Goal: Ask a question

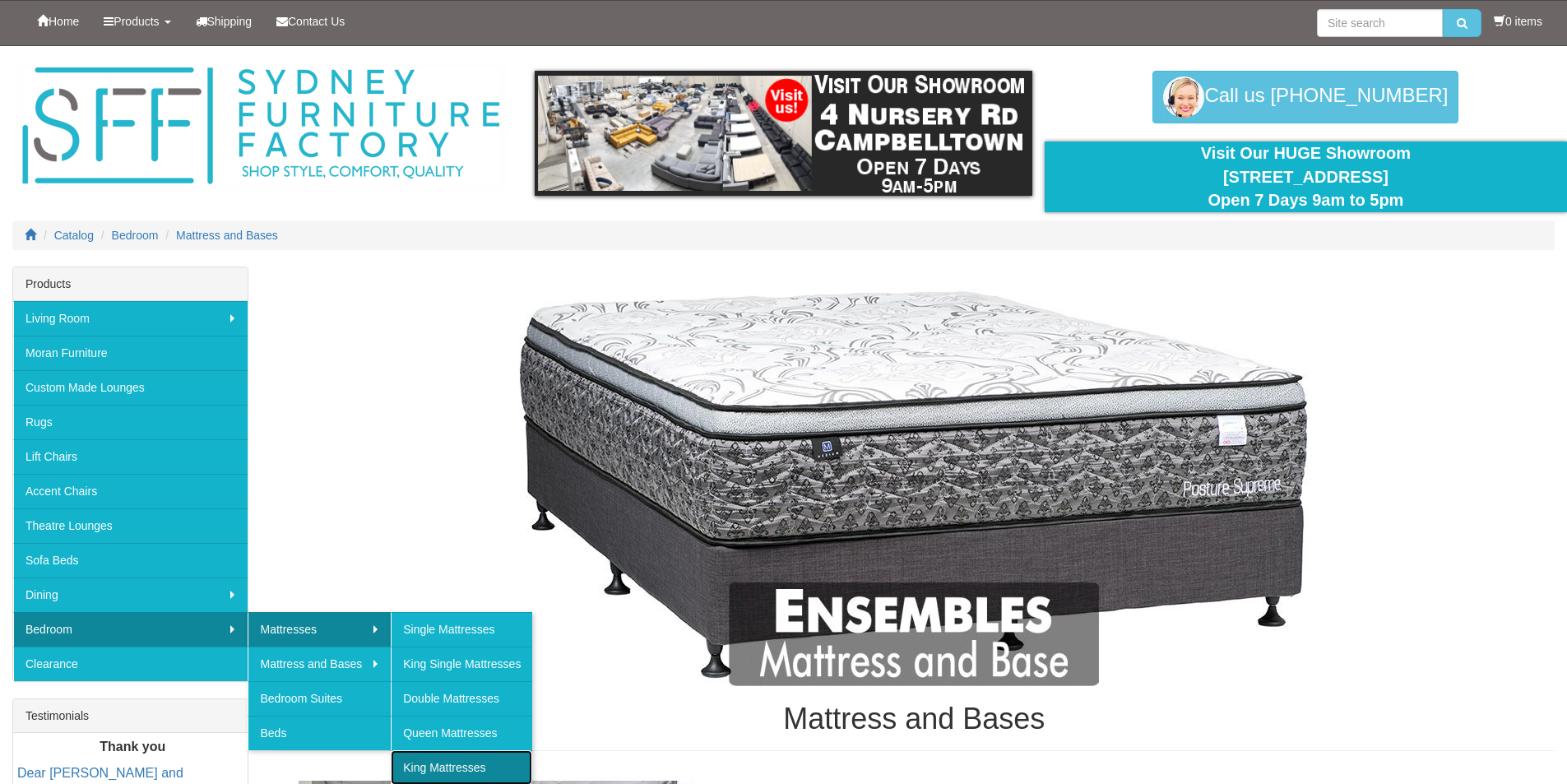
click at [452, 756] on link "King Mattresses" at bounding box center [461, 767] width 142 height 35
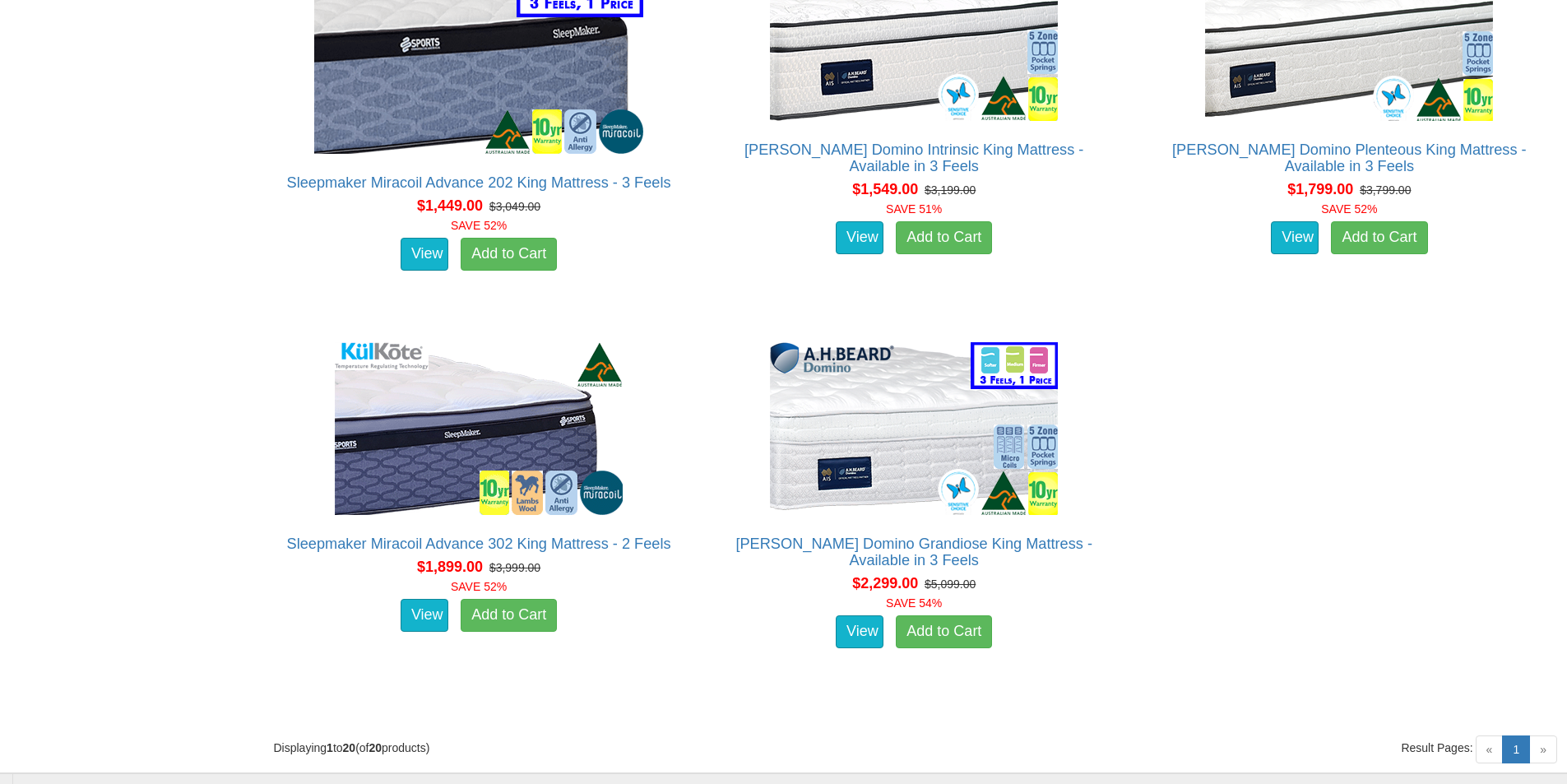
scroll to position [3420, 0]
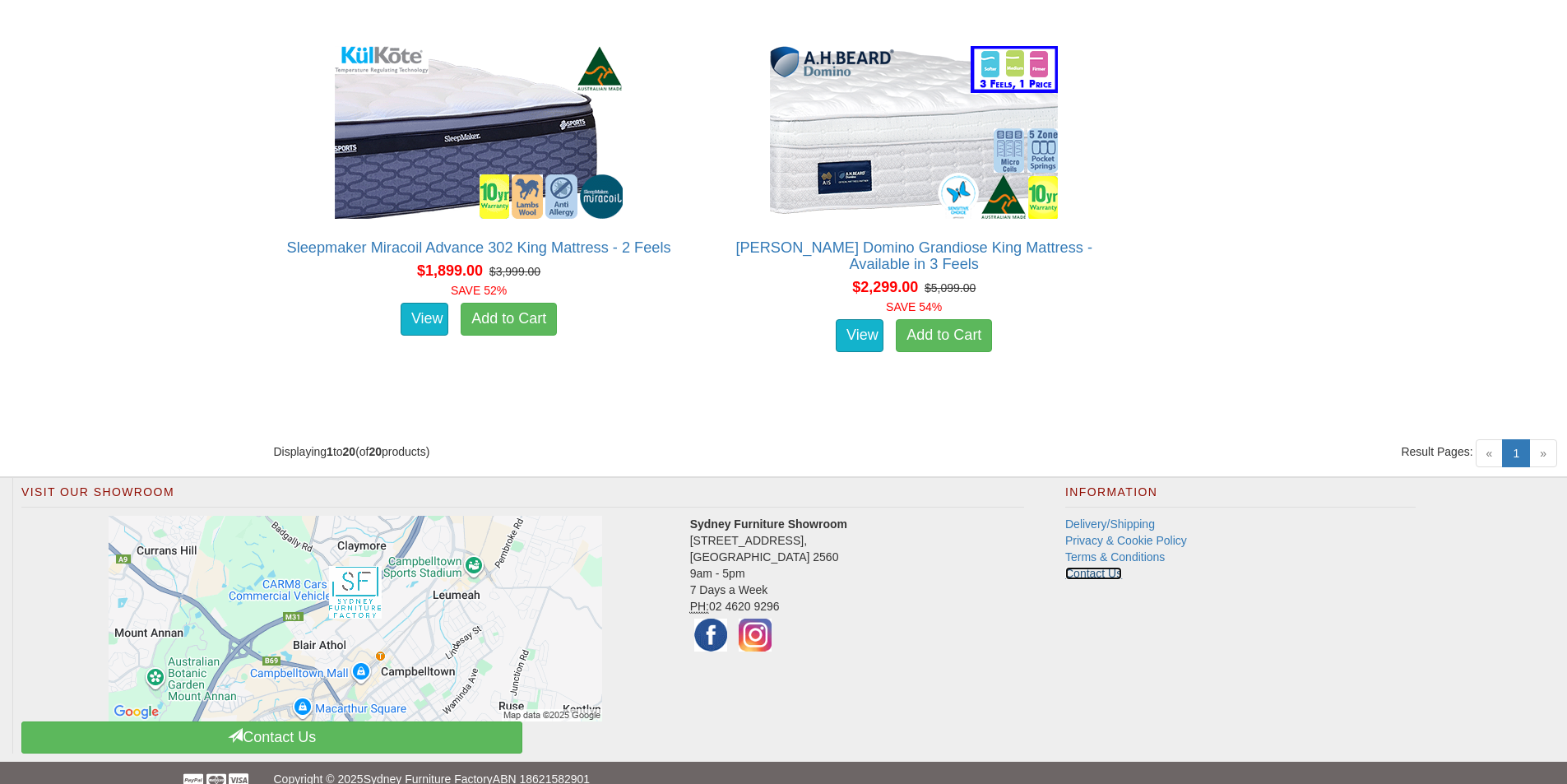
click at [1111, 567] on link "Contact Us" at bounding box center [1093, 573] width 57 height 13
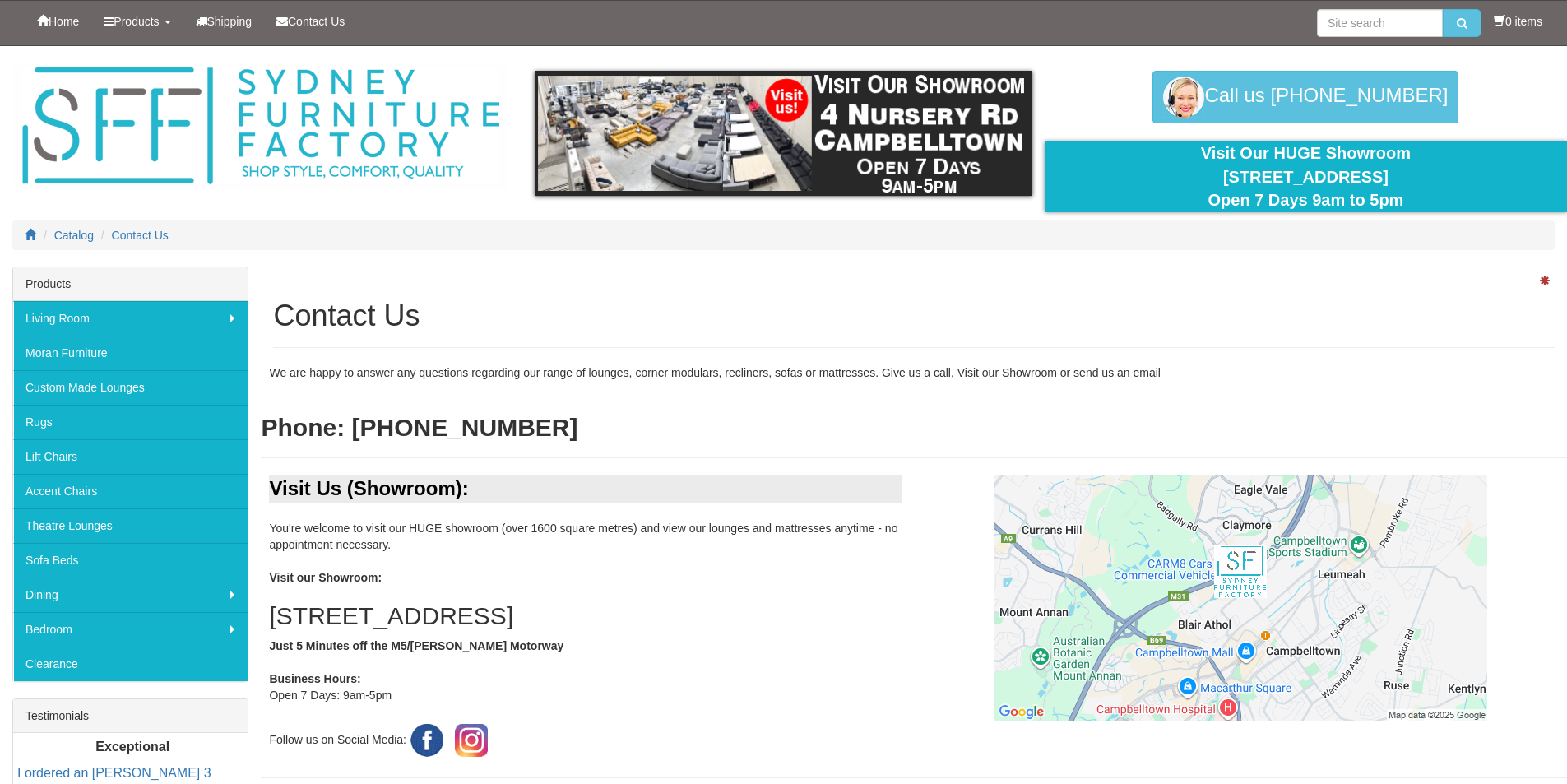
scroll to position [329, 0]
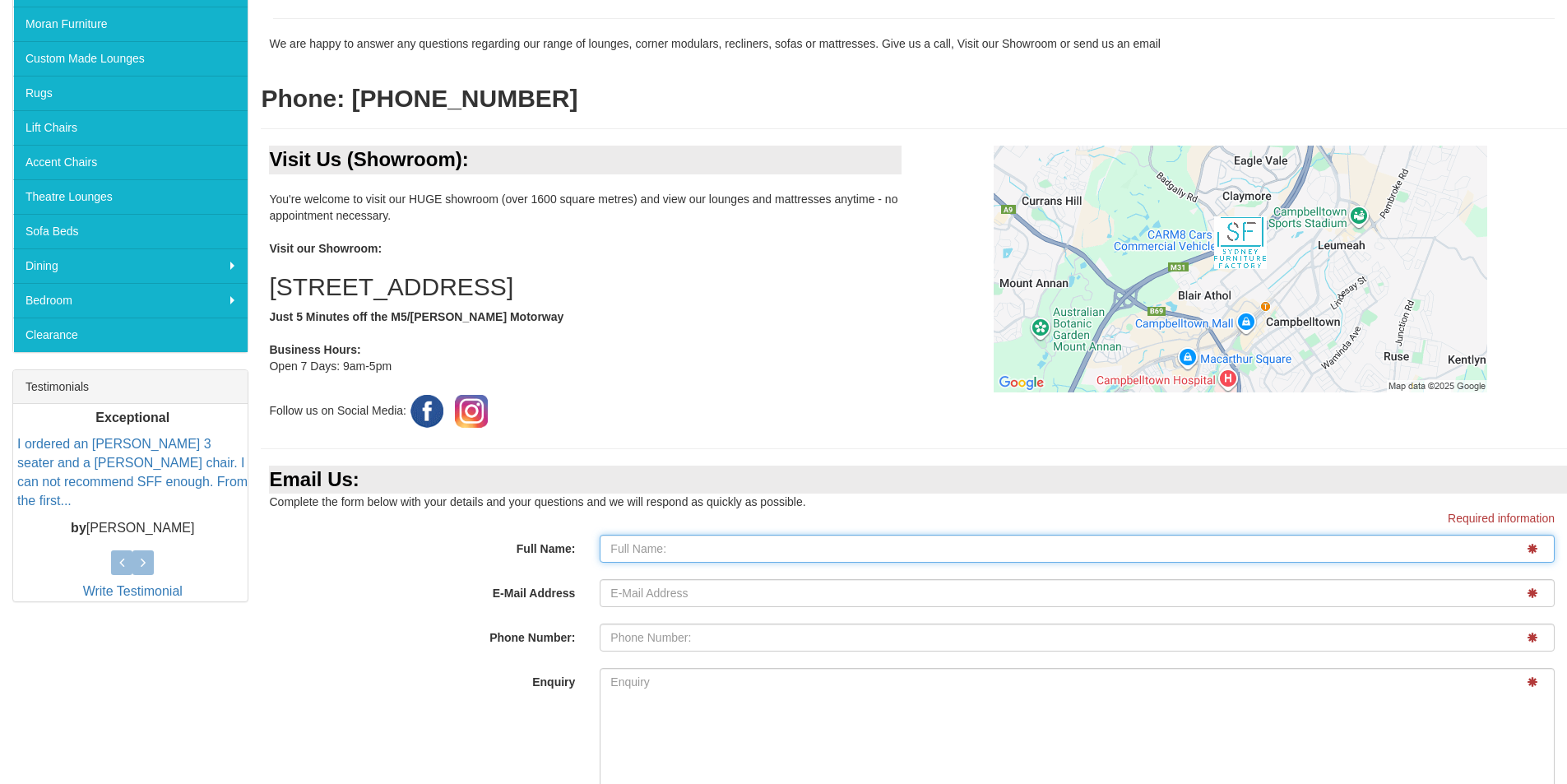
click at [1109, 556] on input "Full Name:" at bounding box center [1077, 549] width 956 height 28
type input "Clarence Cheng"
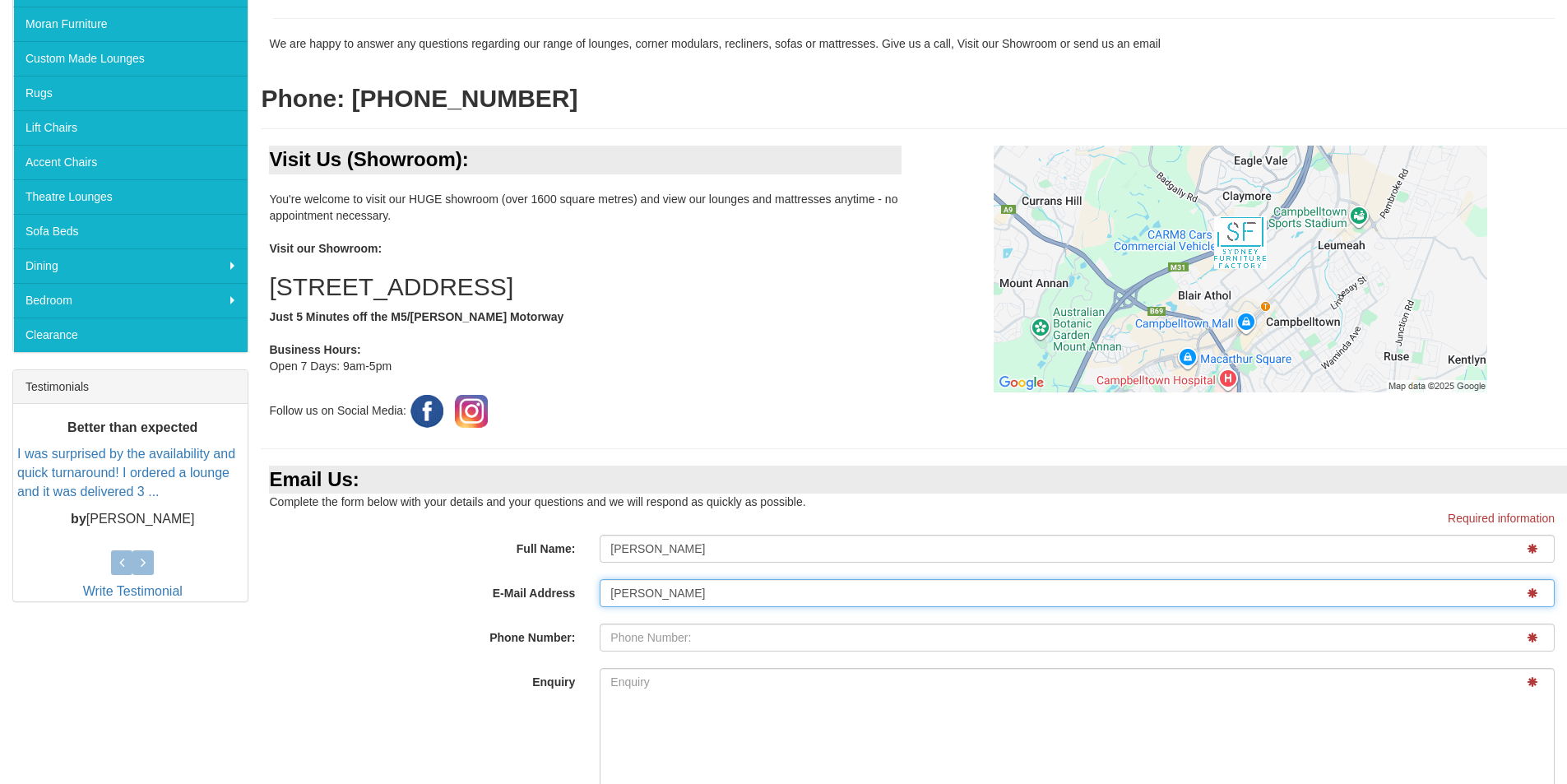
click at [1091, 582] on input "clarence" at bounding box center [1077, 593] width 956 height 28
type input "clarence.cheng@gmail.com"
click at [727, 642] on input "E-Mail Address" at bounding box center [1077, 638] width 956 height 28
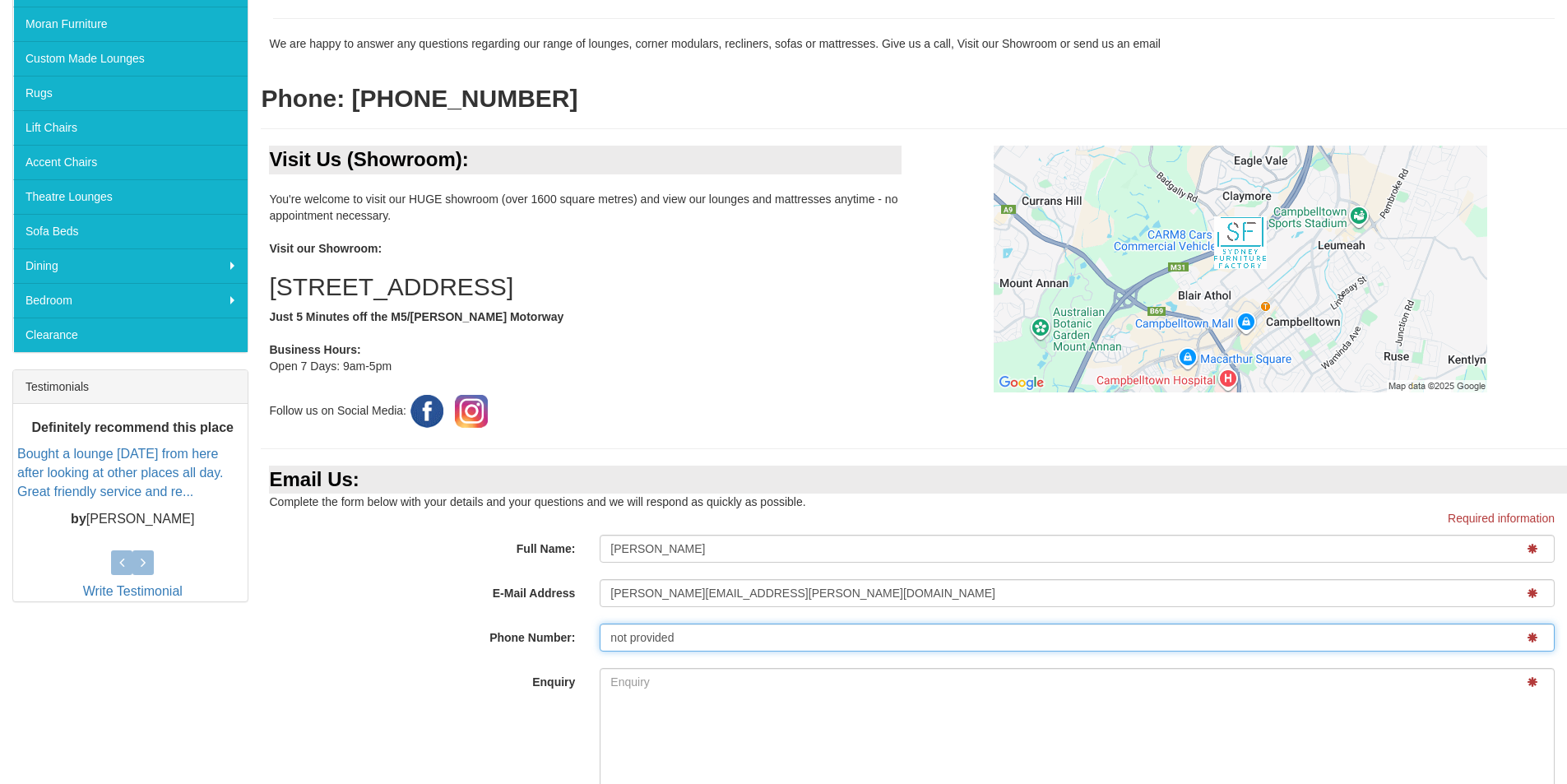
type input "not provided"
click at [648, 676] on textarea "Enquiry" at bounding box center [1077, 796] width 956 height 258
paste textarea "I'm interested in getting a AH Beard Origins Populace QIII King size mattress. …"
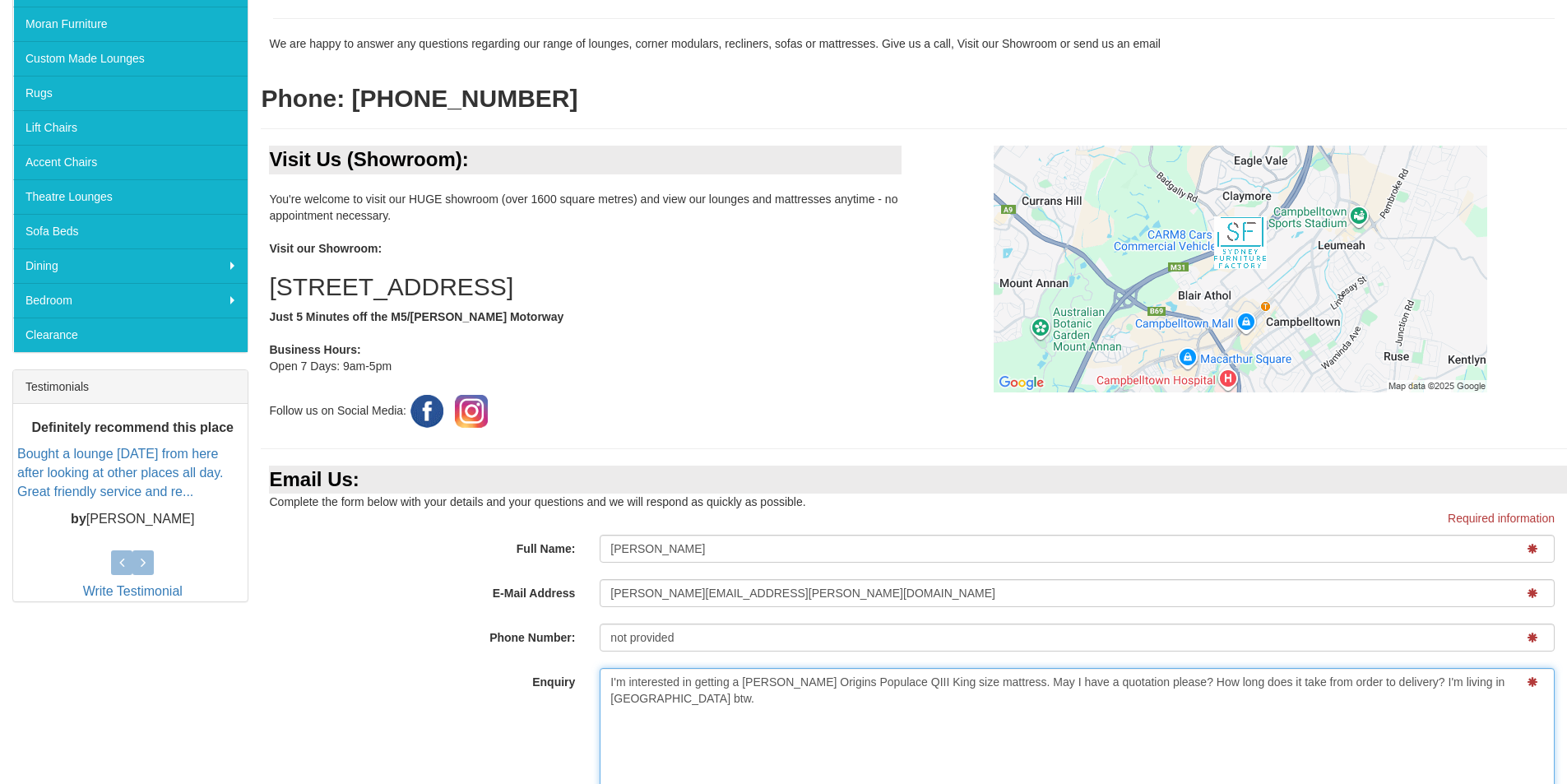
scroll to position [575, 0]
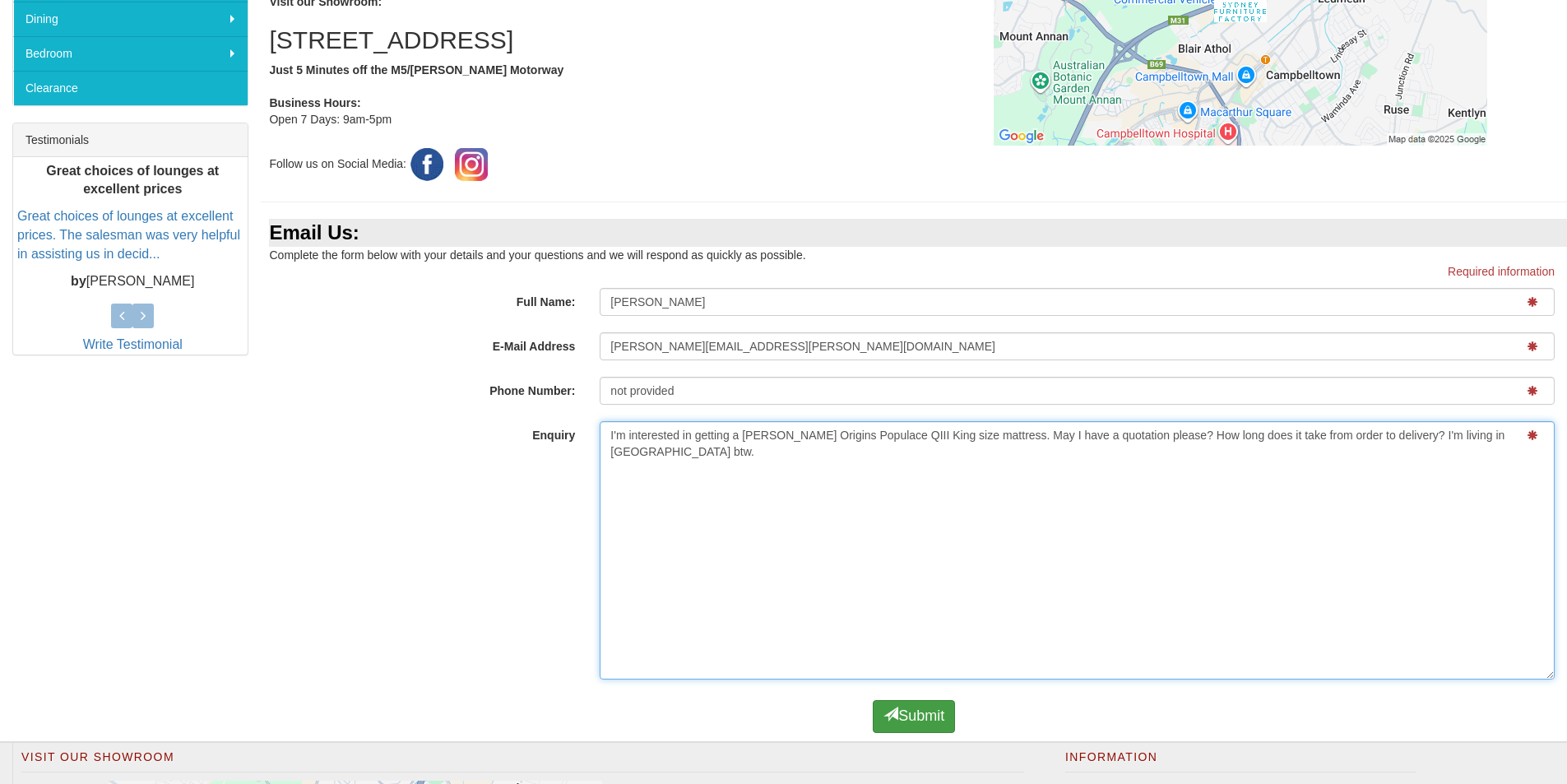
type textarea "I'm interested in getting a AH Beard Origins Populace QIII King size mattress. …"
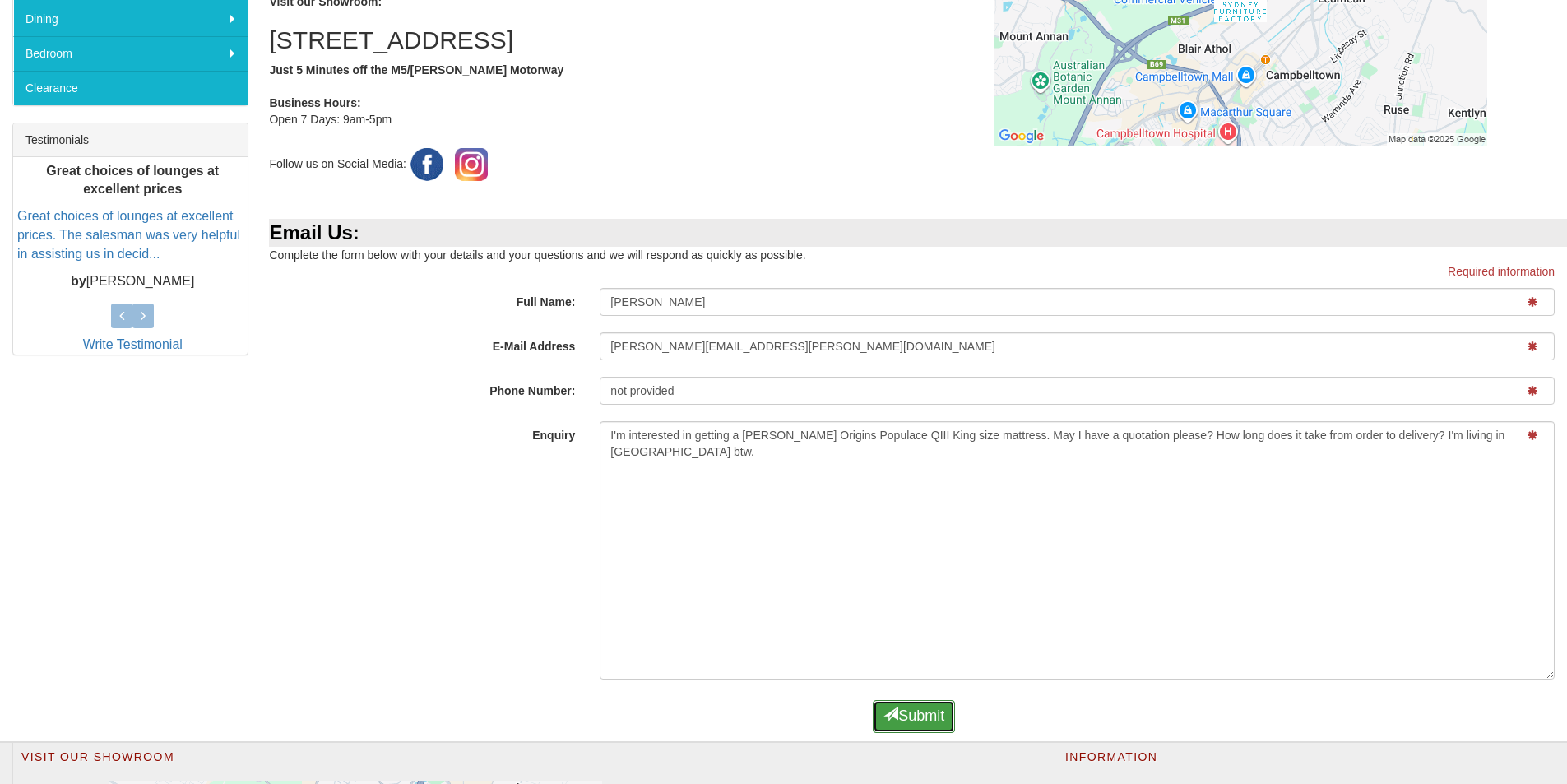
click at [933, 714] on button "Submit" at bounding box center [914, 716] width 82 height 33
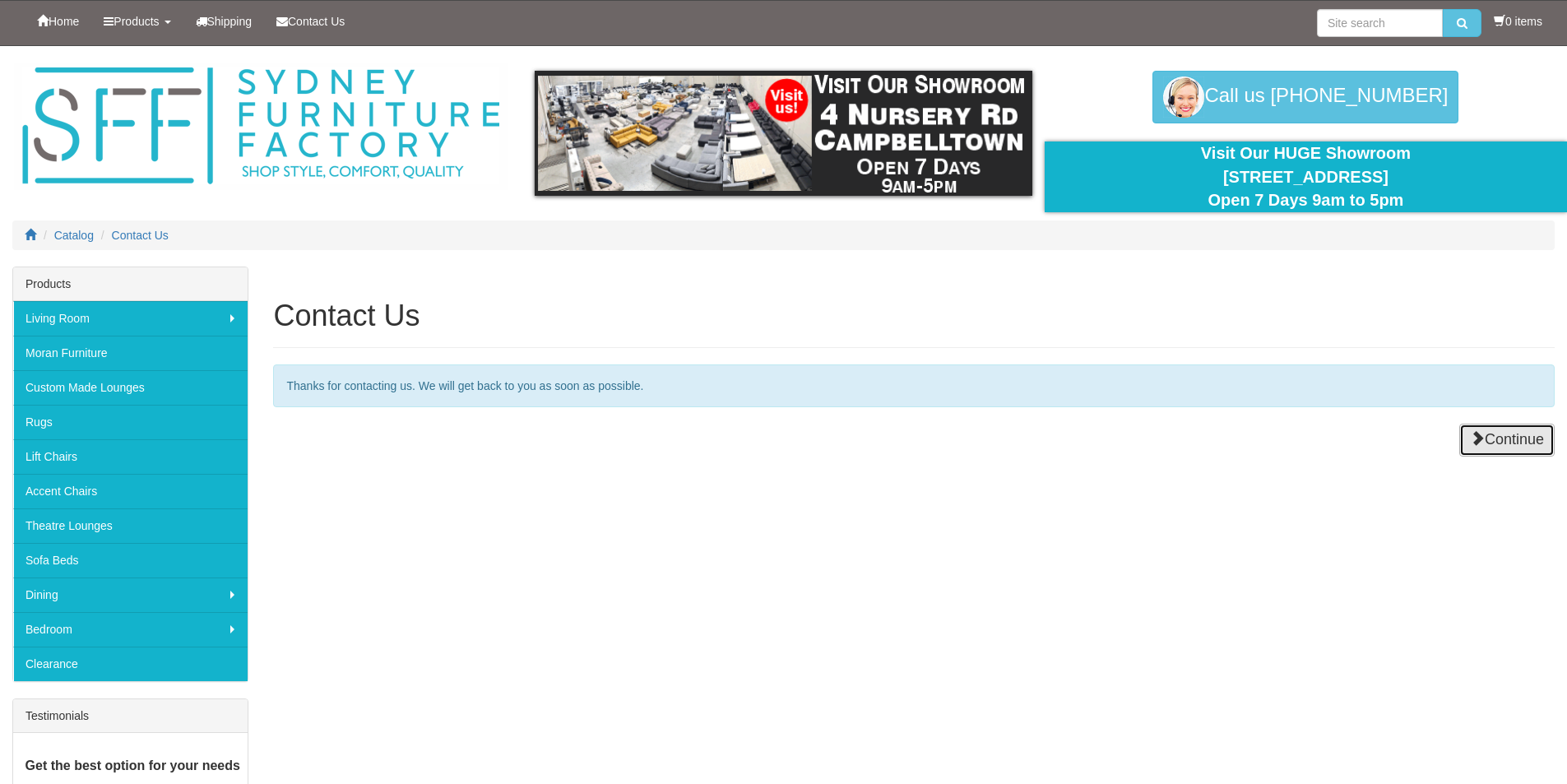
click at [1508, 434] on link "Continue" at bounding box center [1507, 439] width 95 height 33
